Goal: Task Accomplishment & Management: Complete application form

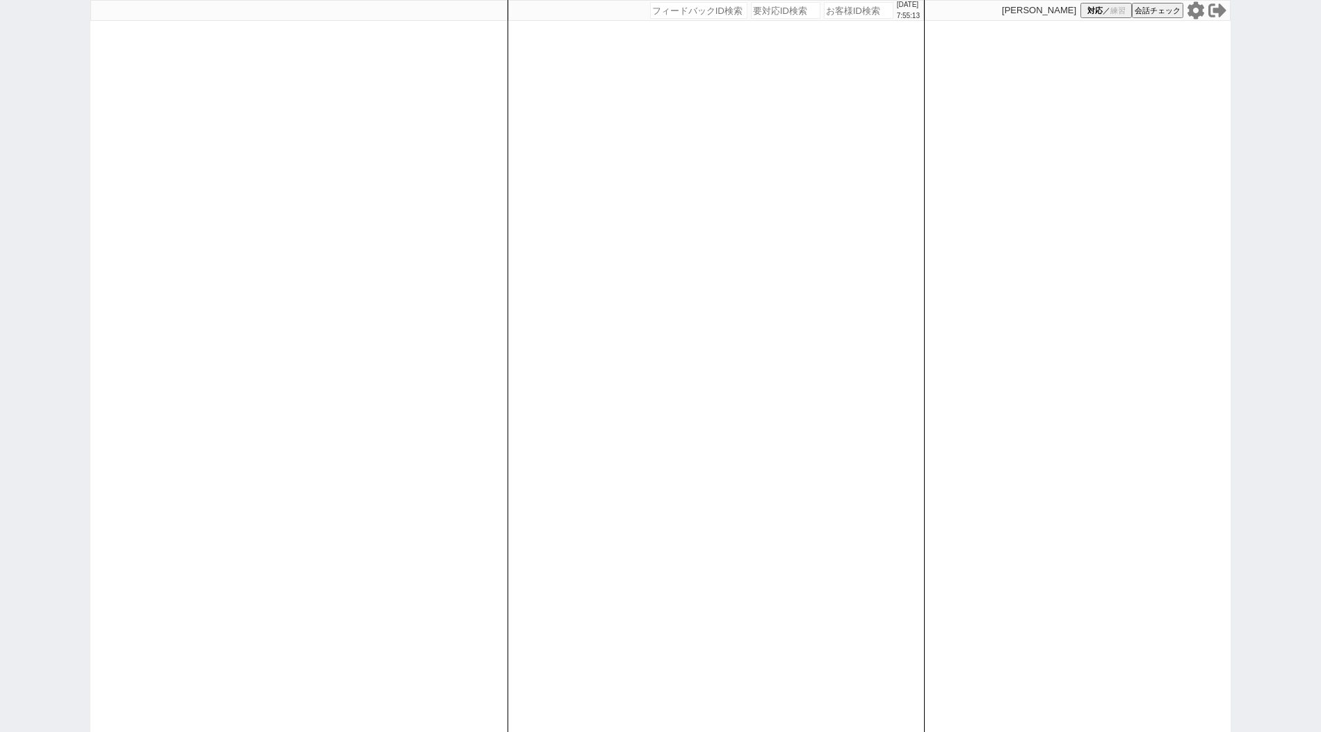
click at [72, 213] on div "[DATE] 7:55:13 候補物件を追加してしてください 紹介した物件一覧 他社物件を追加する 空室確認ページに追加・削除 紹介した物件一覧 他社物件を追…" at bounding box center [660, 366] width 1321 height 732
paste input "589182"
type input "589182"
select select "400"
select select
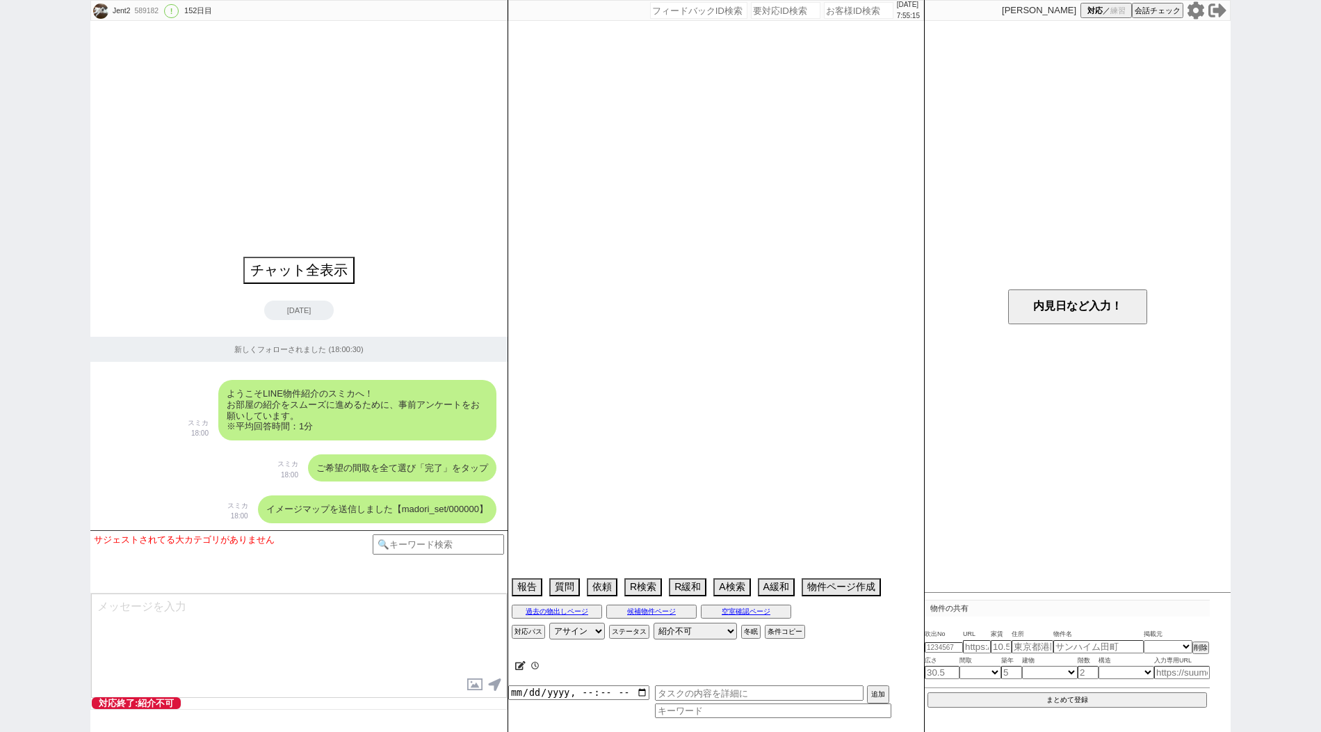
select select "14"
select select "17"
select select "562"
select select "48"
select select "1247"
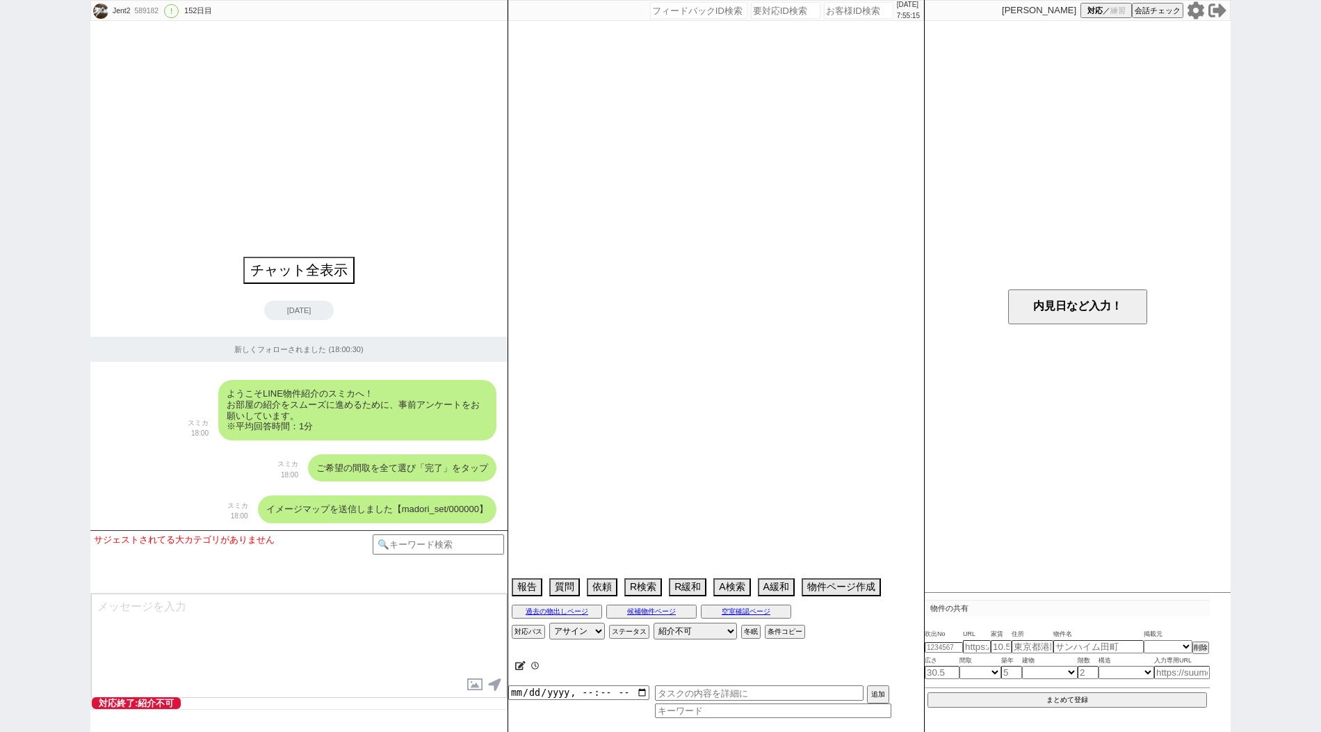
select select "84"
select select "85"
select select "53"
select select "1349"
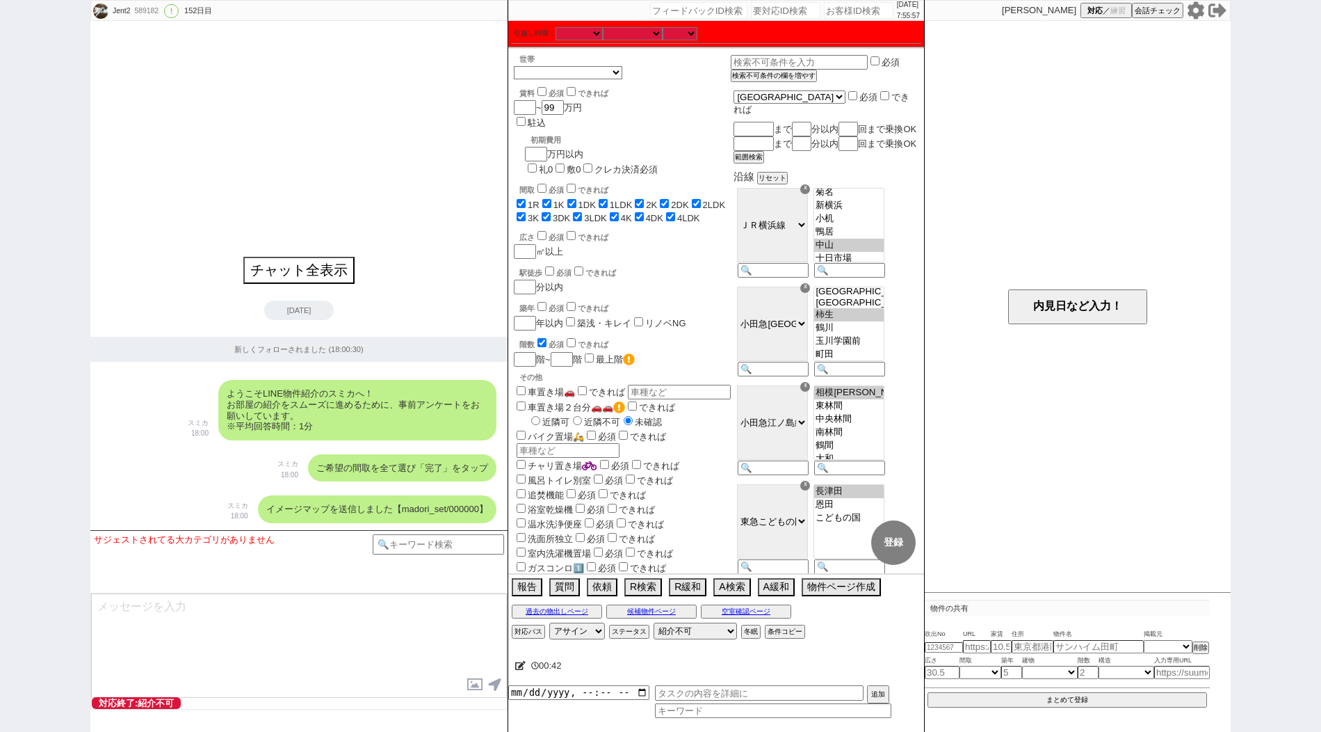
scroll to position [423, 0]
click at [864, 294] on option "海老名" at bounding box center [849, 287] width 70 height 13
click at [860, 321] on option "本厚木" at bounding box center [849, 313] width 70 height 13
select select "1247"
click at [860, 307] on option "厚木" at bounding box center [849, 300] width 70 height 13
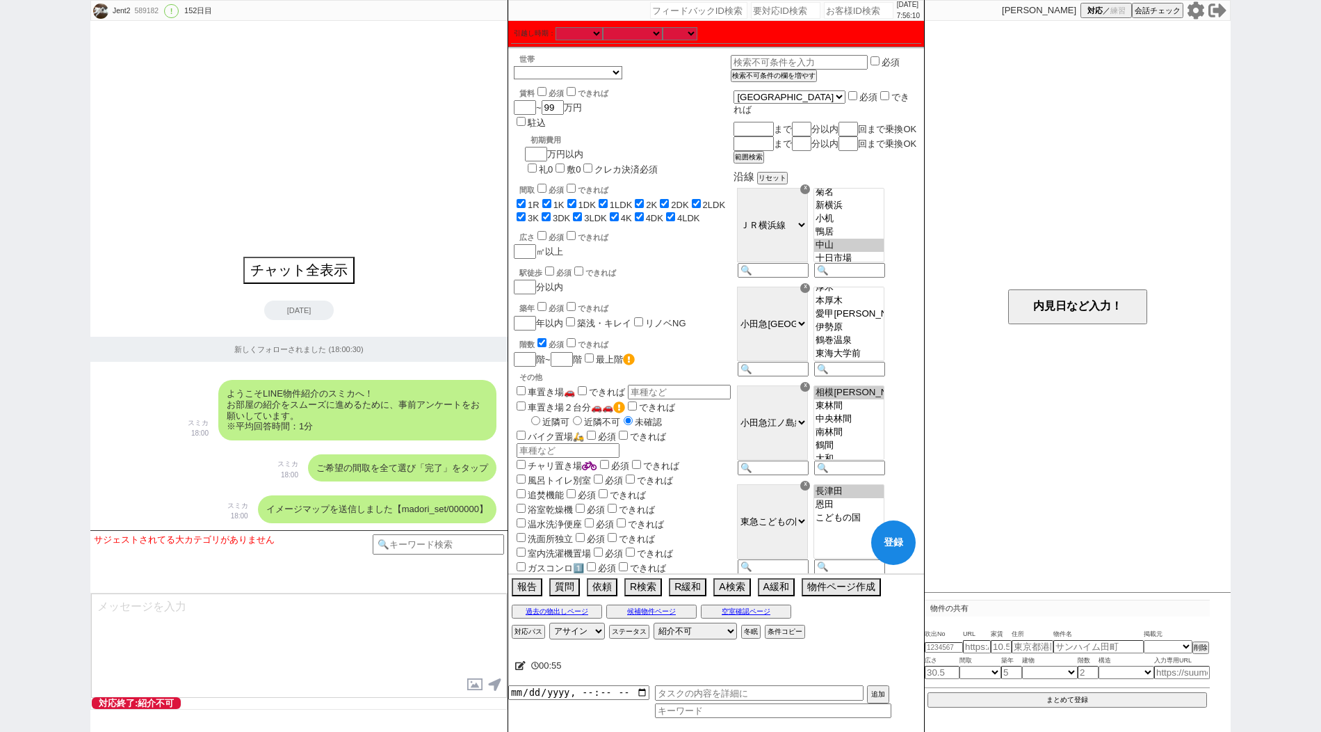
click at [896, 551] on button "登録" at bounding box center [893, 542] width 45 height 45
checkbox input "true"
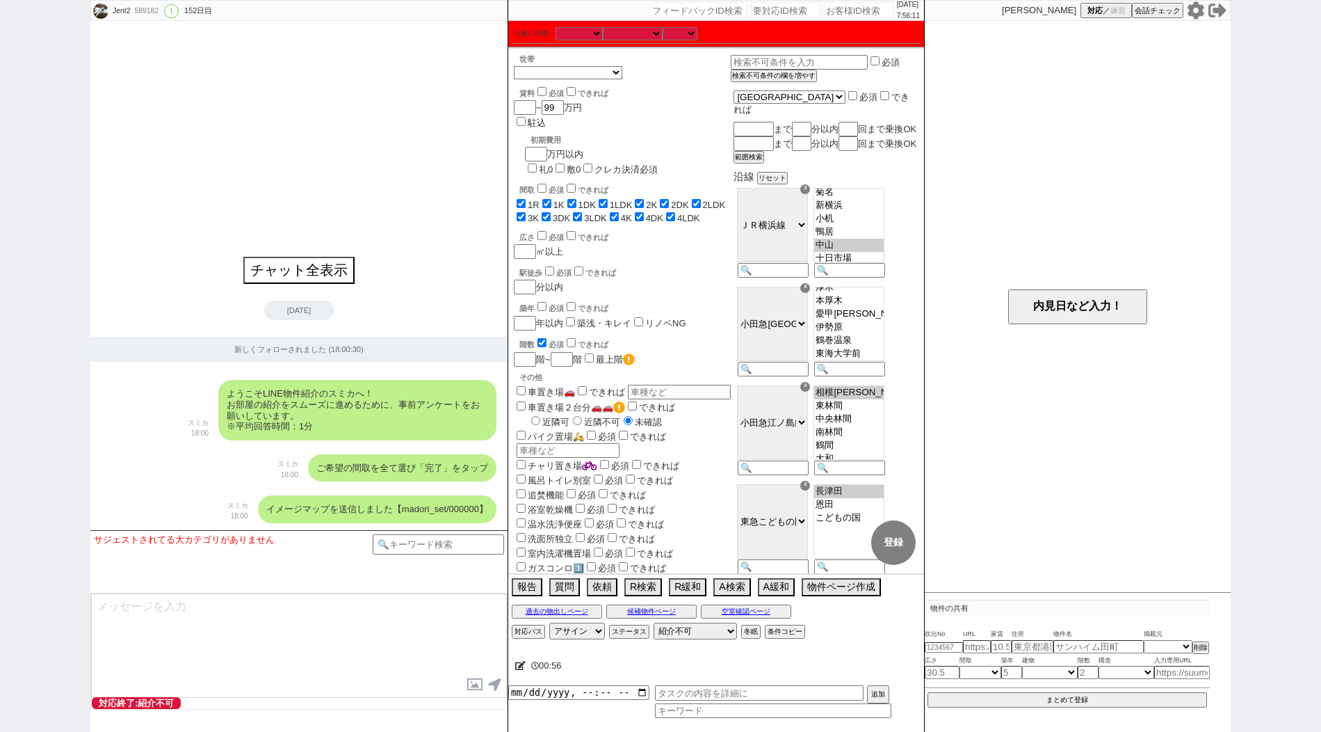
checkbox input "true"
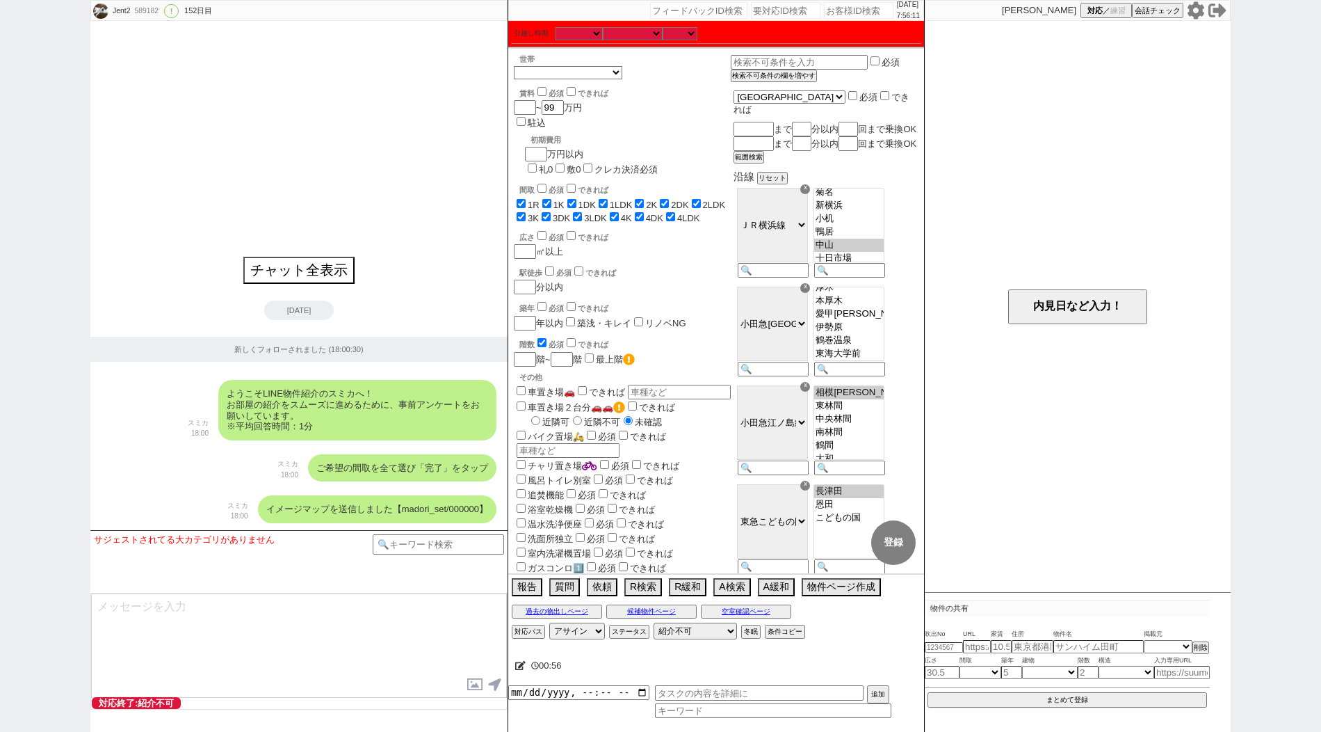
checkbox input "true"
select select "17"
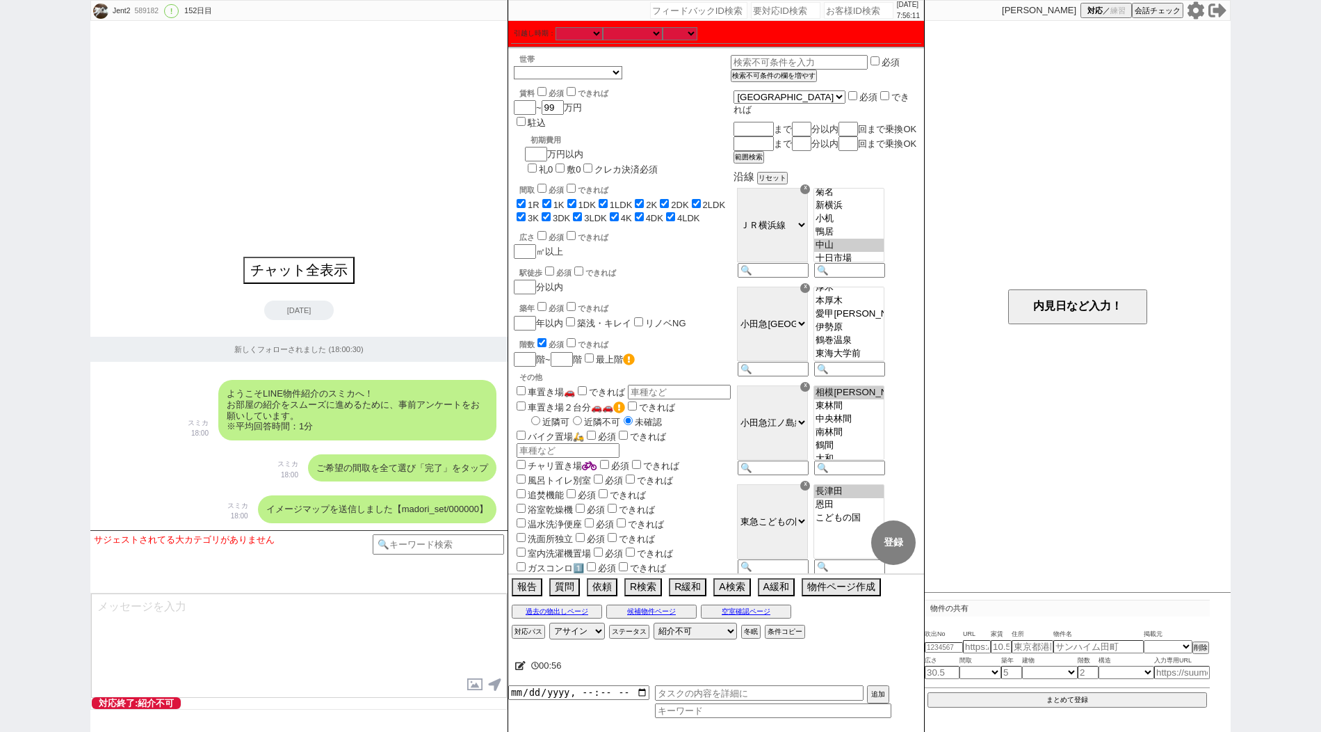
select select "562"
select select "48"
select select "1247"
select select "84"
select select "85"
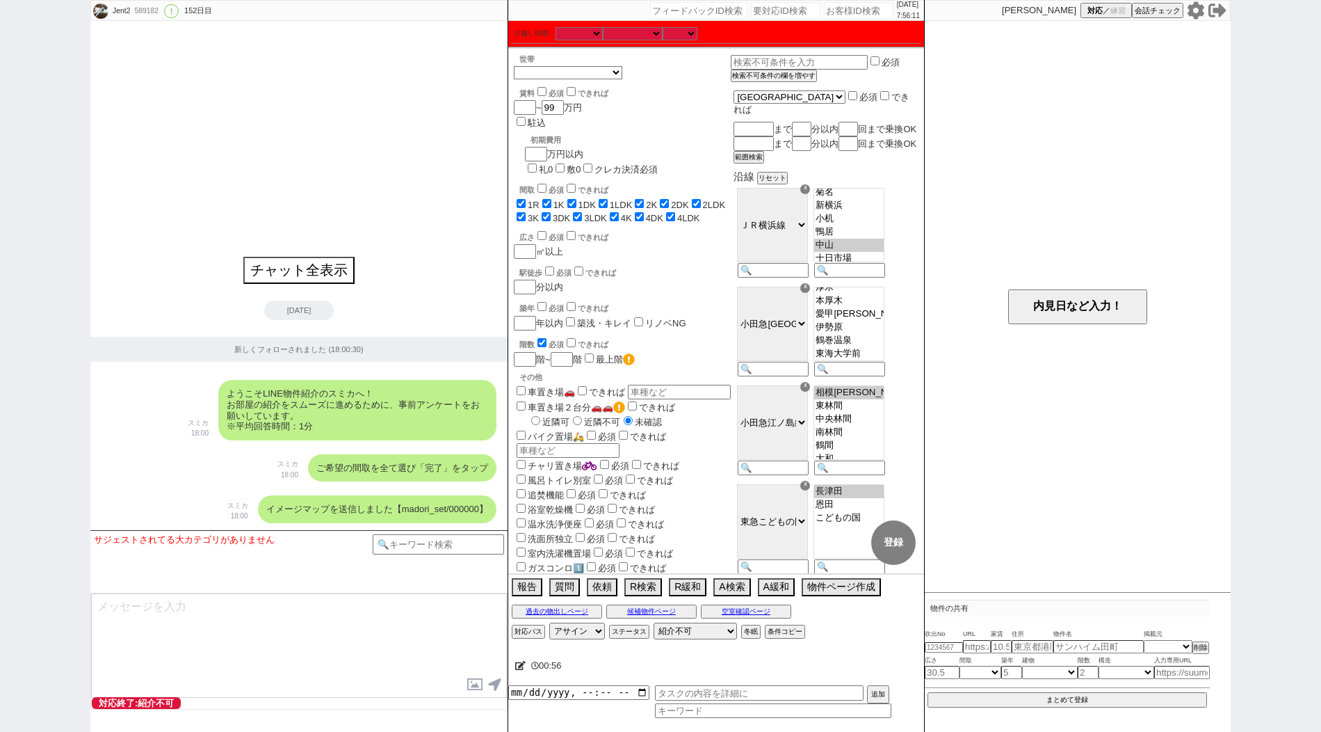
select select "53"
select select "1349"
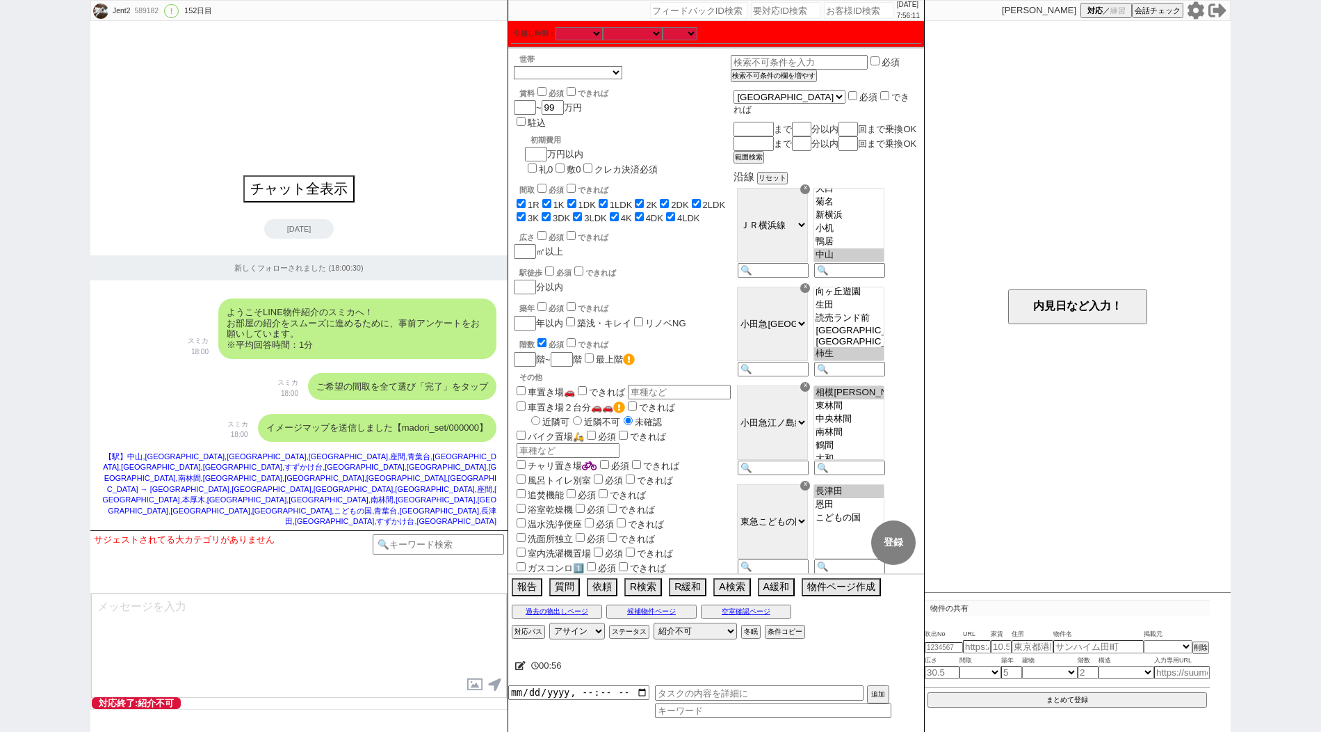
scroll to position [219, 0]
